Goal: Task Accomplishment & Management: Use online tool/utility

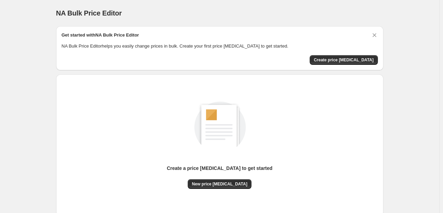
click at [223, 194] on div "Create a price [MEDICAL_DATA] to get started New price [MEDICAL_DATA]" at bounding box center [220, 145] width 316 height 131
click at [225, 189] on div "Create a price [MEDICAL_DATA] to get started New price [MEDICAL_DATA]" at bounding box center [220, 145] width 316 height 131
click at [226, 188] on button "New price [MEDICAL_DATA]" at bounding box center [220, 184] width 64 height 10
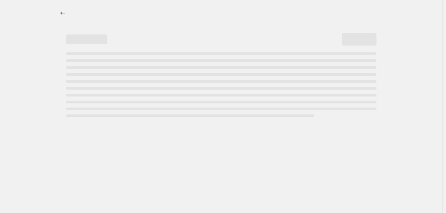
click at [229, 184] on div at bounding box center [221, 106] width 442 height 213
select select "percentage"
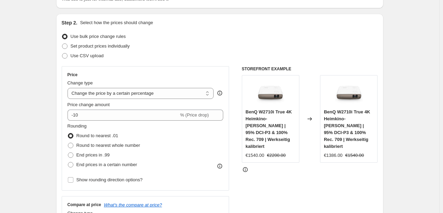
scroll to position [103, 0]
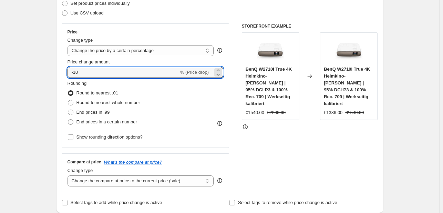
drag, startPoint x: 101, startPoint y: 72, endPoint x: 75, endPoint y: 78, distance: 27.2
click at [75, 78] on div "Price Change type Change the price to a certain amount Change the price by a ce…" at bounding box center [145, 85] width 156 height 113
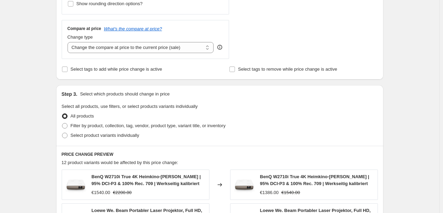
scroll to position [156, 0]
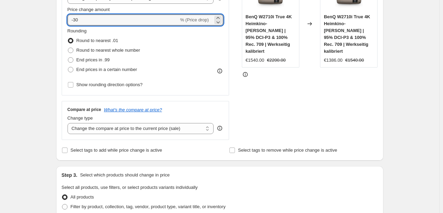
type input "-30"
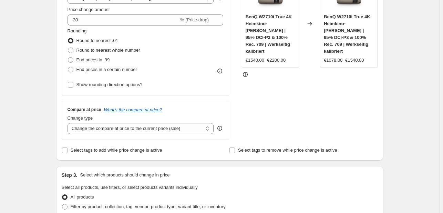
click at [350, 85] on div "STOREFRONT EXAMPLE BenQ W2710i True 4K Heimkino-Beamer | 95% DCI-P3 & 100% Rec.…" at bounding box center [310, 55] width 136 height 169
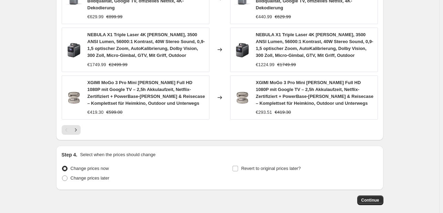
scroll to position [534, 0]
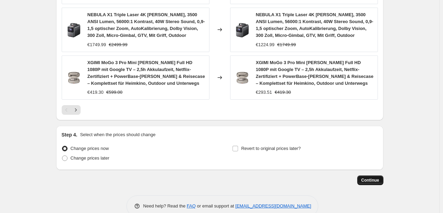
click at [381, 175] on button "Continue" at bounding box center [370, 180] width 26 height 10
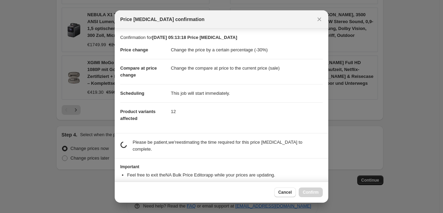
scroll to position [13, 0]
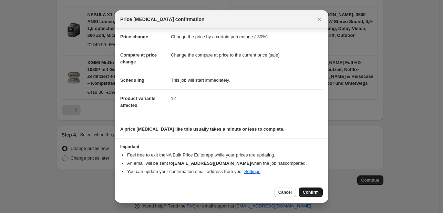
click at [312, 190] on span "Confirm" at bounding box center [311, 192] width 16 height 6
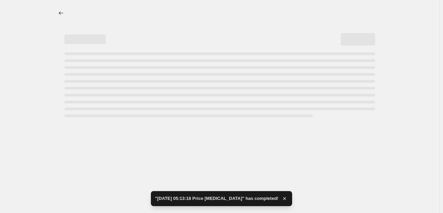
select select "percentage"
